Goal: Check status

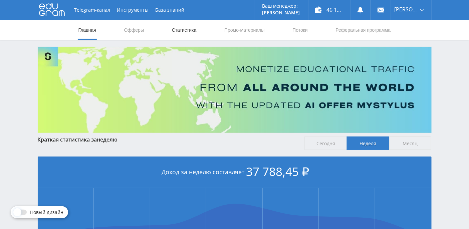
click at [189, 29] on link "Статистика" at bounding box center [184, 30] width 26 height 20
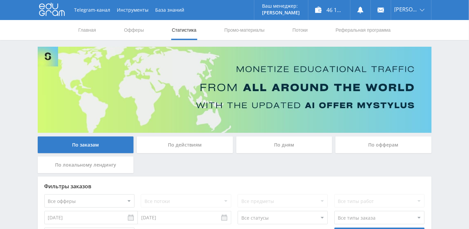
click at [287, 152] on div "По дням" at bounding box center [284, 144] width 96 height 17
click at [0, 0] on input "По дням" at bounding box center [0, 0] width 0 height 0
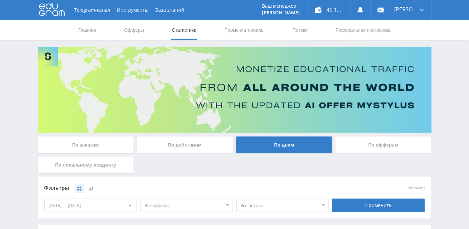
click at [287, 147] on div "По дням" at bounding box center [284, 144] width 96 height 17
click at [0, 0] on input "По дням" at bounding box center [0, 0] width 0 height 0
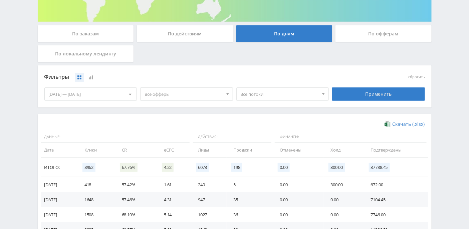
scroll to position [207, 0]
